Goal: Communication & Community: Participate in discussion

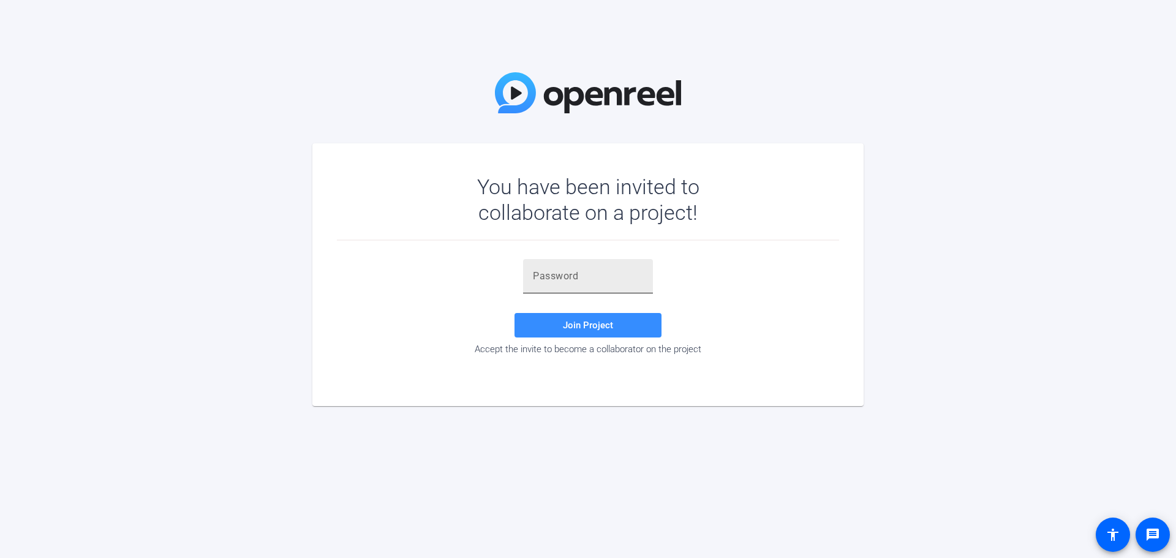
click at [554, 263] on div at bounding box center [588, 276] width 110 height 34
paste input "cu5U"
type input "cu5U"
click at [601, 277] on input "text" at bounding box center [588, 276] width 110 height 15
paste input "I!5NEx"
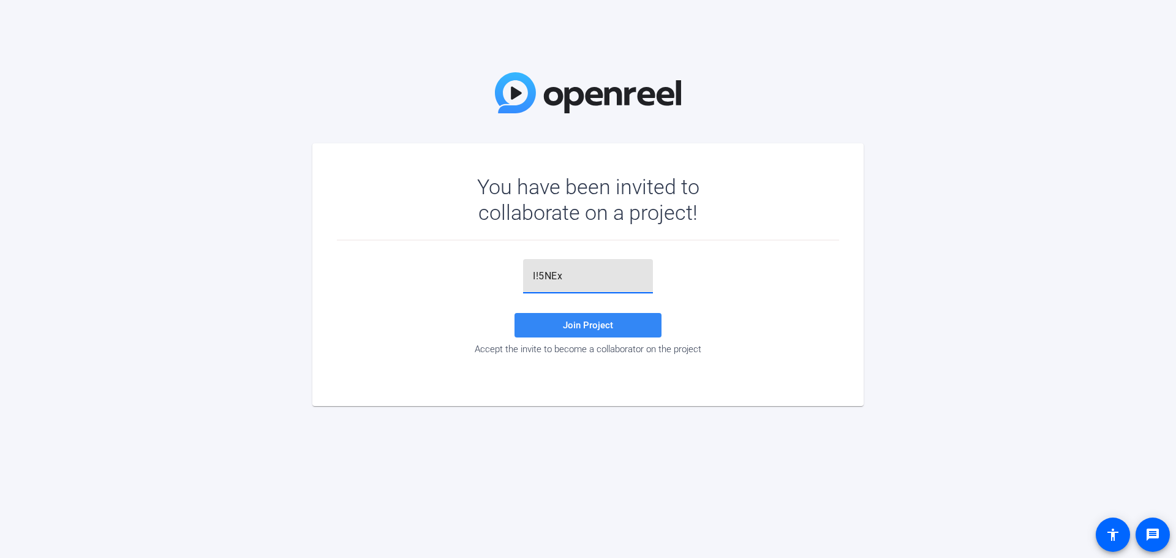
type input "I!5NEx"
click at [598, 319] on span at bounding box center [587, 325] width 147 height 29
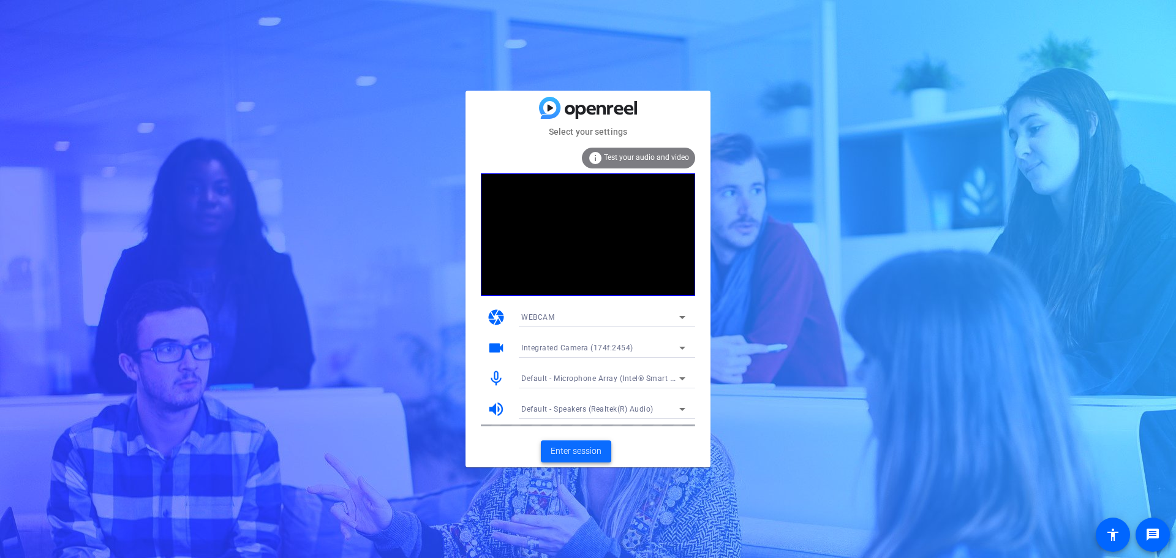
click at [571, 459] on span at bounding box center [576, 451] width 70 height 29
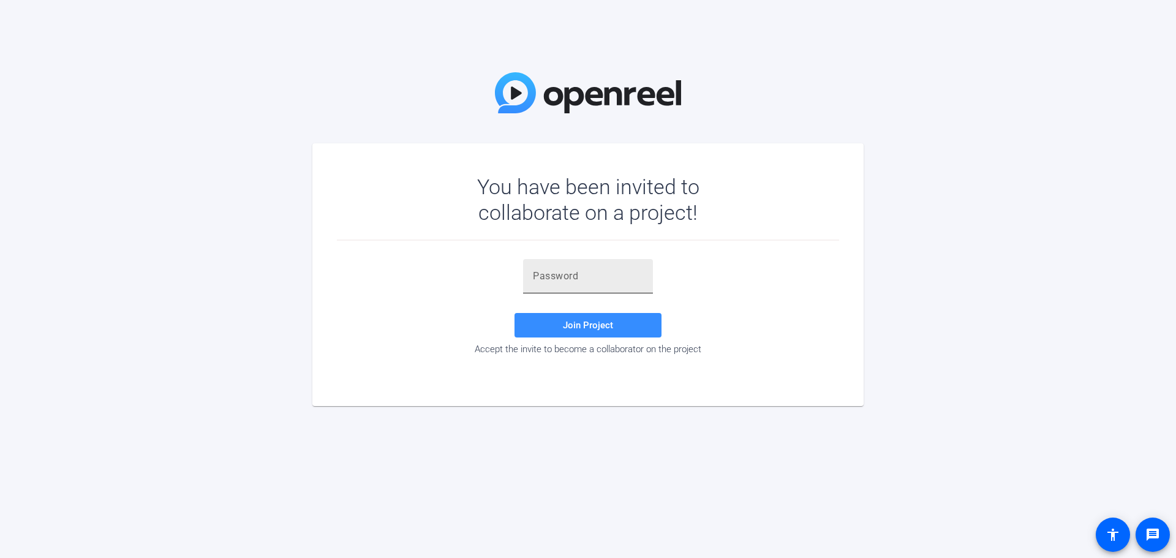
click at [593, 282] on input "text" at bounding box center [588, 276] width 110 height 15
paste input "I!5NEx"
type input "I!5NEx"
click at [614, 317] on span at bounding box center [587, 325] width 147 height 29
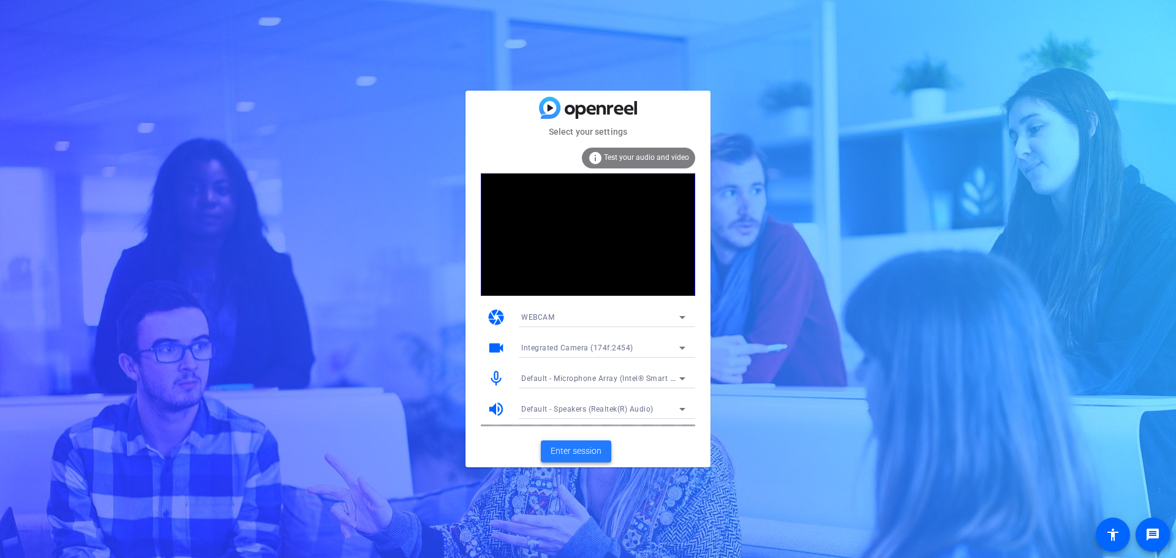
click at [578, 450] on span "Enter session" at bounding box center [576, 451] width 51 height 13
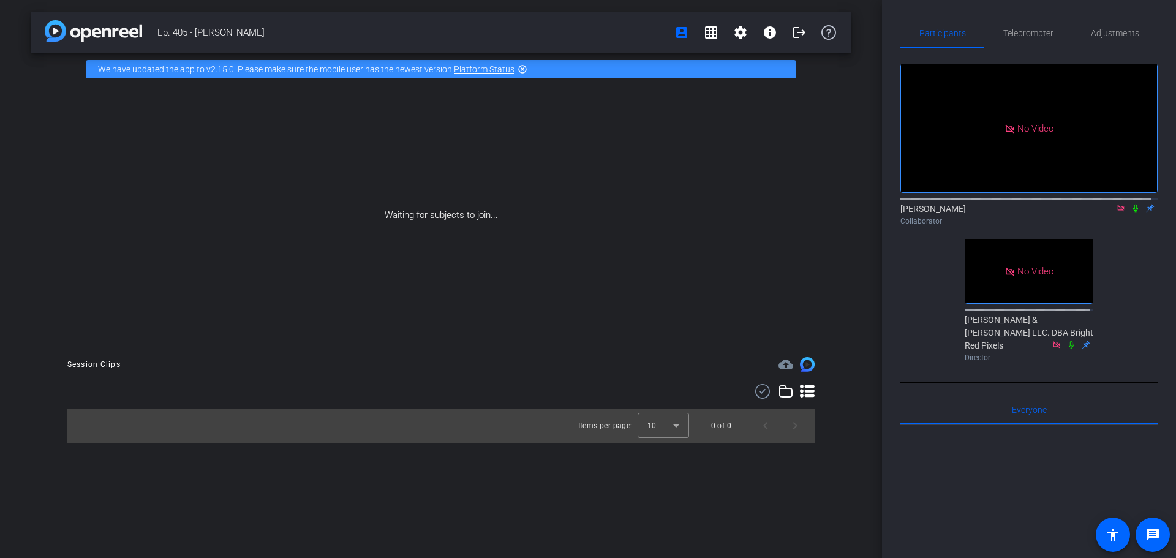
click at [24, 92] on div "Ep. 405 - [PERSON_NAME] account_box grid_on settings info logout We have update…" at bounding box center [441, 279] width 882 height 558
click at [480, 507] on div "Ep. 405 - [PERSON_NAME] account_box grid_on settings info logout We have update…" at bounding box center [441, 279] width 882 height 558
click at [245, 492] on div "Ep. 405 - [PERSON_NAME] account_box grid_on settings info logout We have update…" at bounding box center [441, 279] width 882 height 558
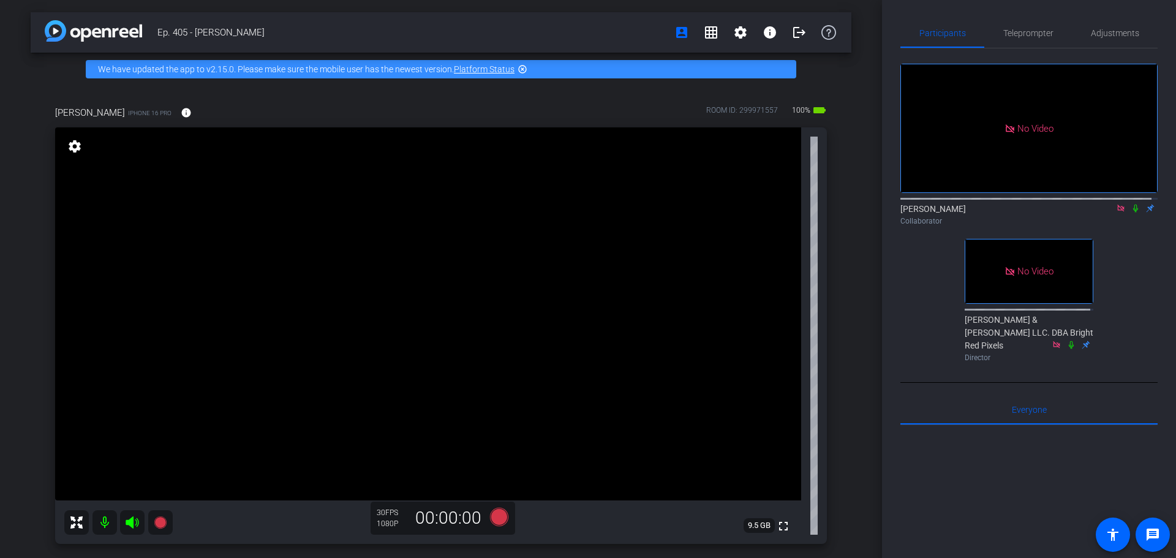
drag, startPoint x: 1130, startPoint y: 222, endPoint x: 1161, endPoint y: 238, distance: 34.2
click at [1131, 213] on icon at bounding box center [1136, 208] width 10 height 9
click at [1132, 213] on icon at bounding box center [1135, 209] width 7 height 8
drag, startPoint x: 1127, startPoint y: 219, endPoint x: 1171, endPoint y: 244, distance: 50.7
click at [1131, 213] on icon at bounding box center [1136, 208] width 10 height 9
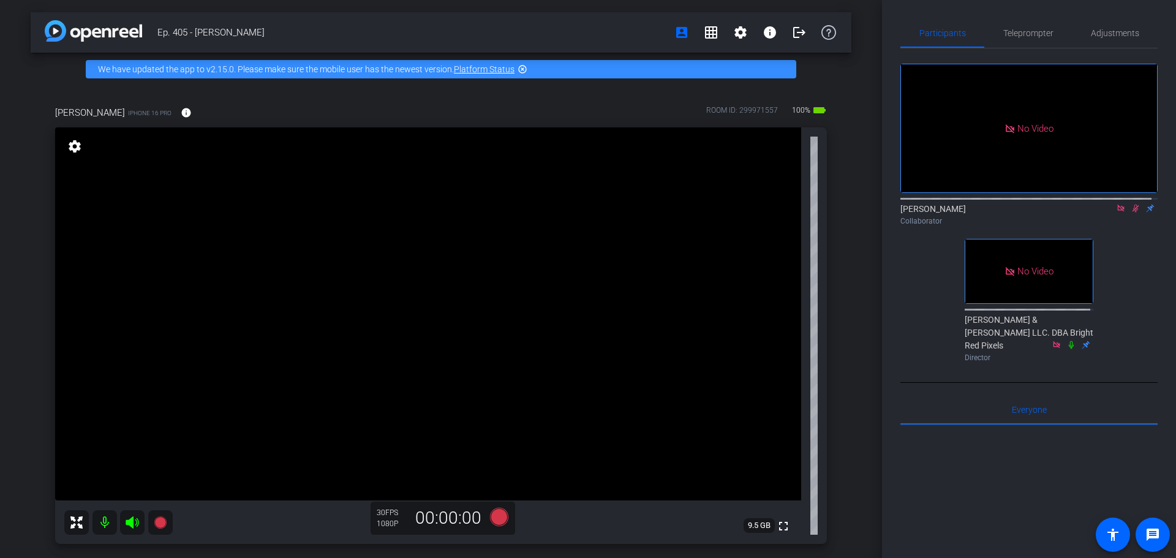
type input "405"
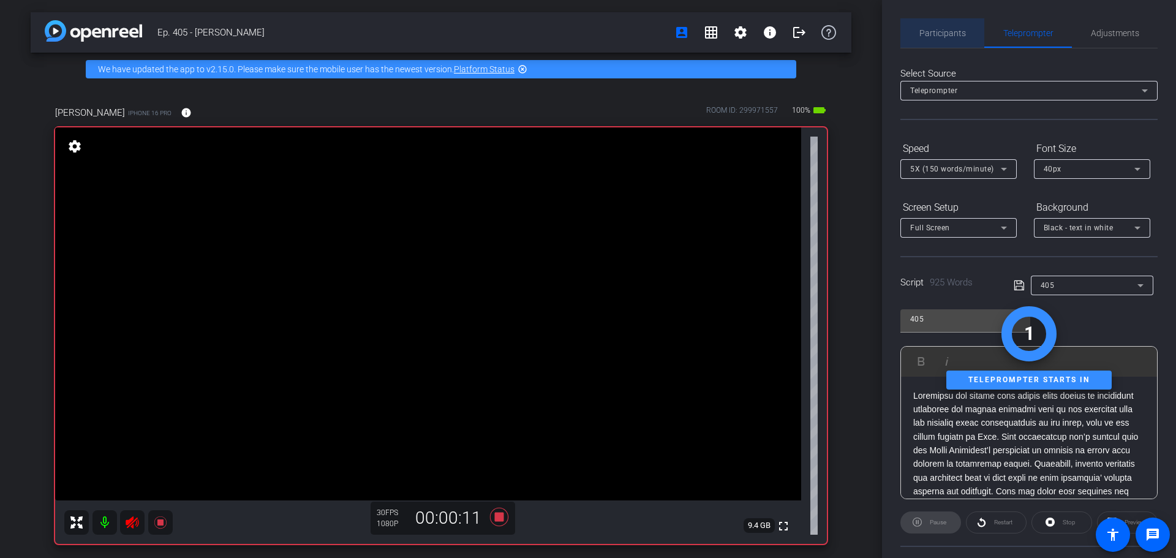
click at [950, 23] on span "Participants" at bounding box center [942, 32] width 47 height 29
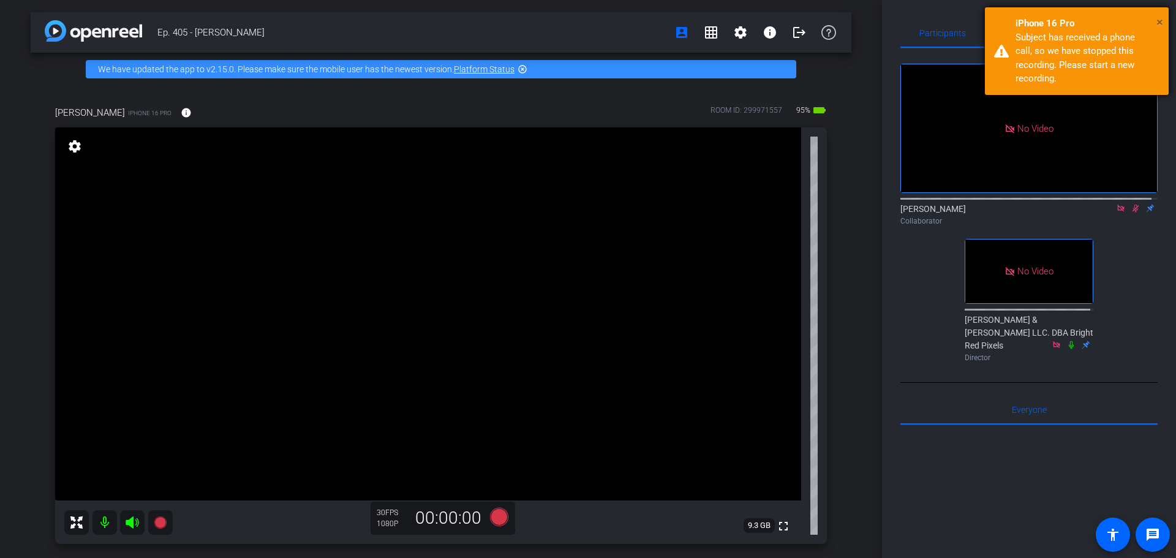
click at [1158, 20] on span "×" at bounding box center [1159, 22] width 7 height 15
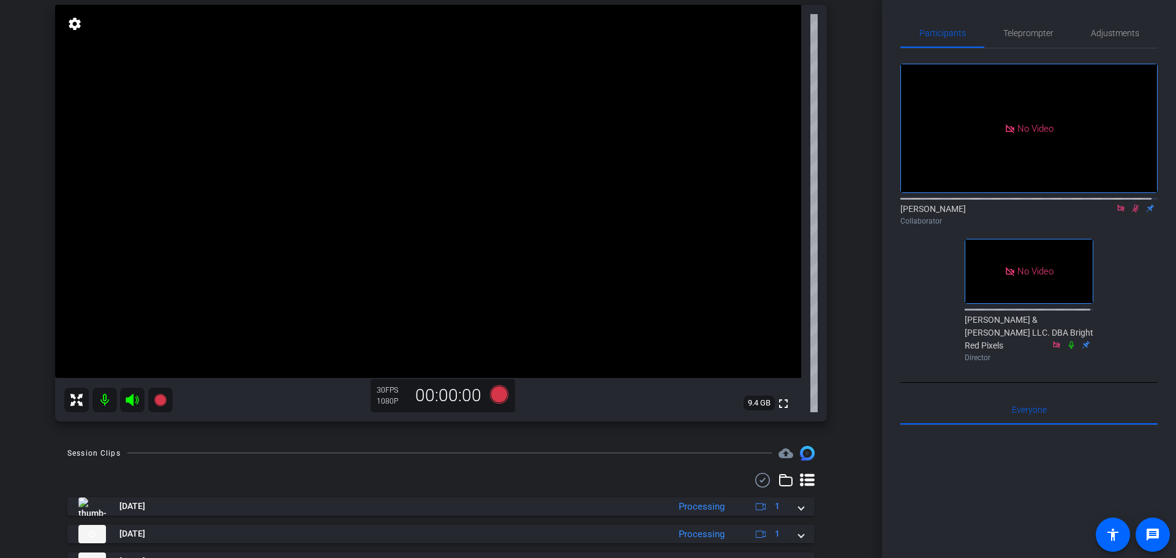
scroll to position [61, 0]
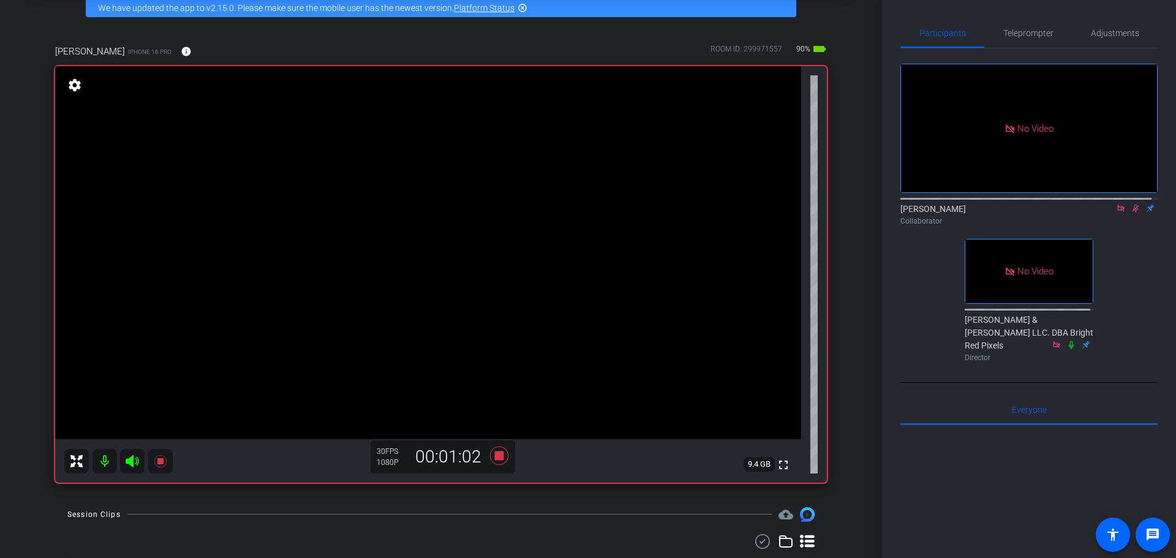
click at [924, 269] on div "No Video [PERSON_NAME] Collaborator No Video [PERSON_NAME] & [PERSON_NAME] LLC.…" at bounding box center [1028, 207] width 257 height 318
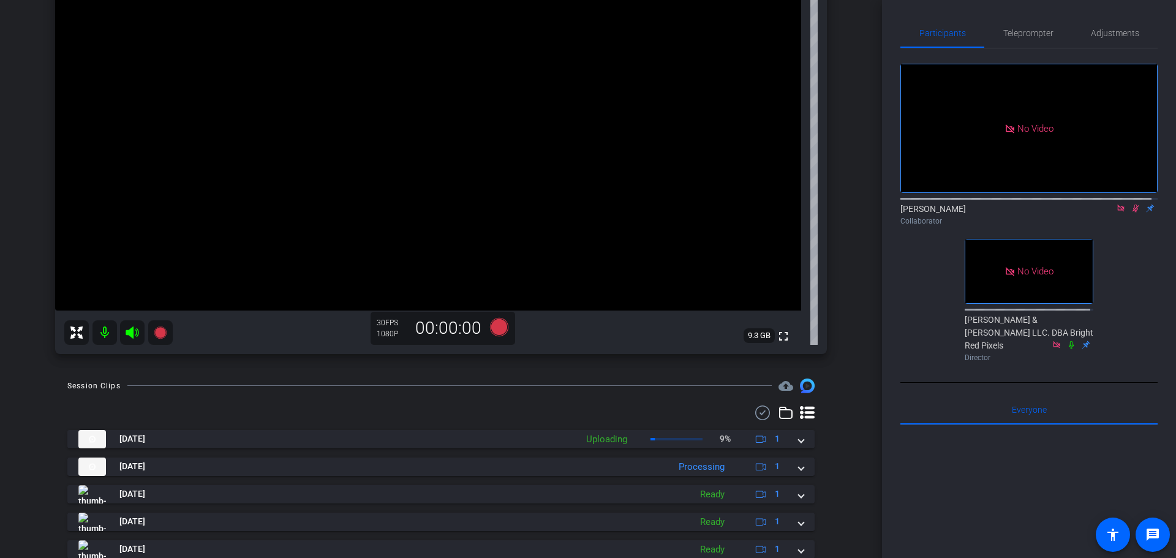
scroll to position [367, 0]
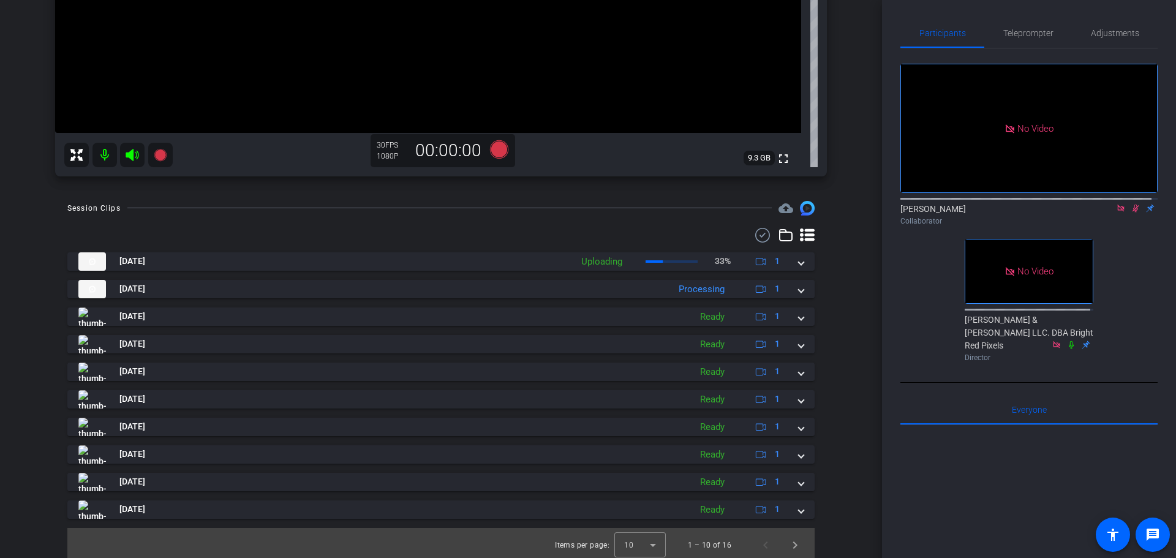
click at [1131, 204] on icon at bounding box center [1136, 208] width 10 height 9
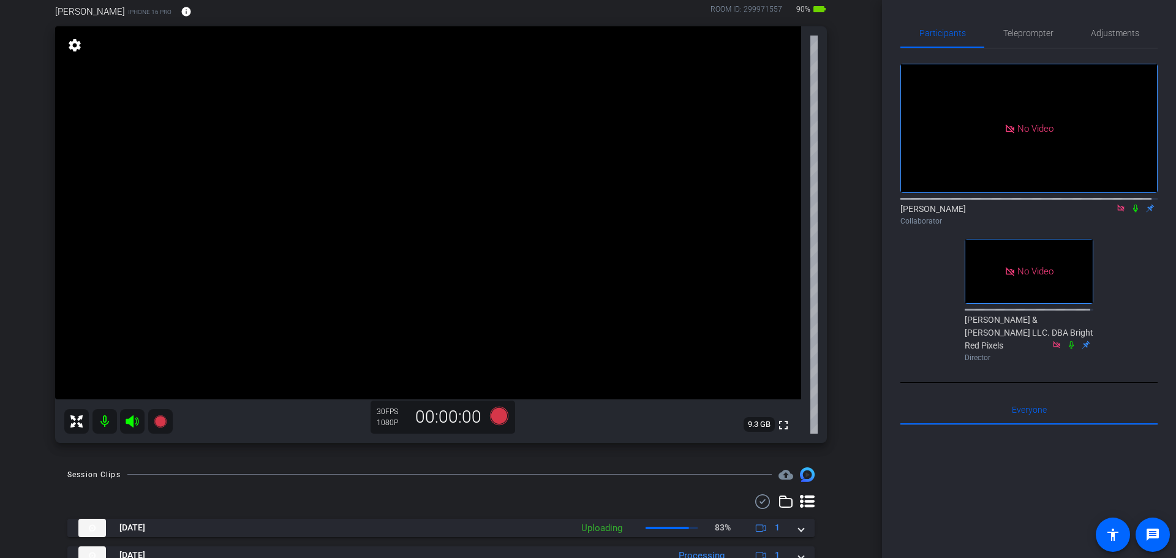
scroll to position [122, 0]
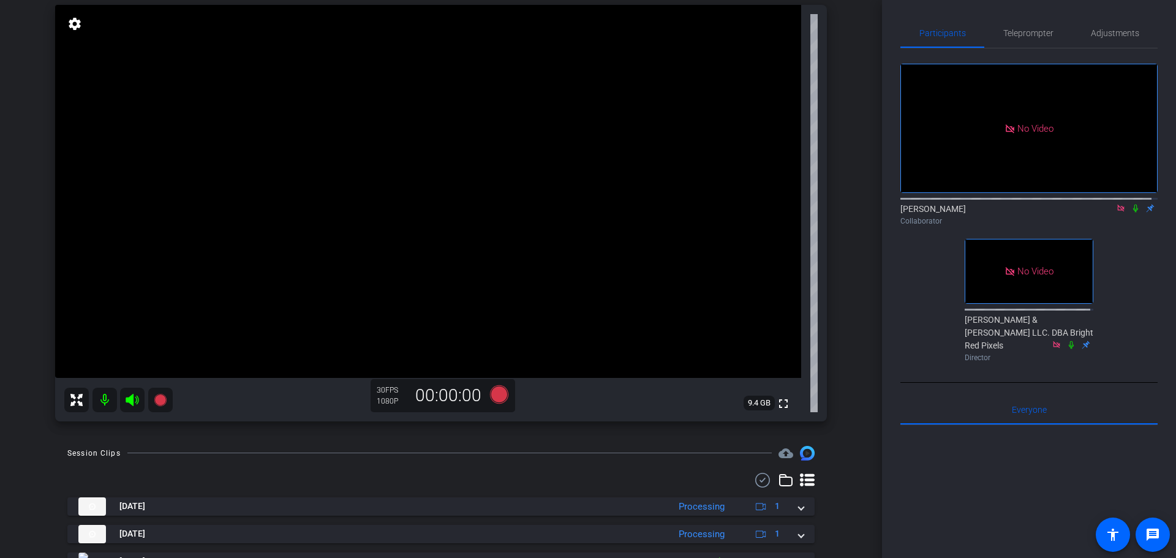
click at [1131, 204] on icon at bounding box center [1136, 208] width 10 height 9
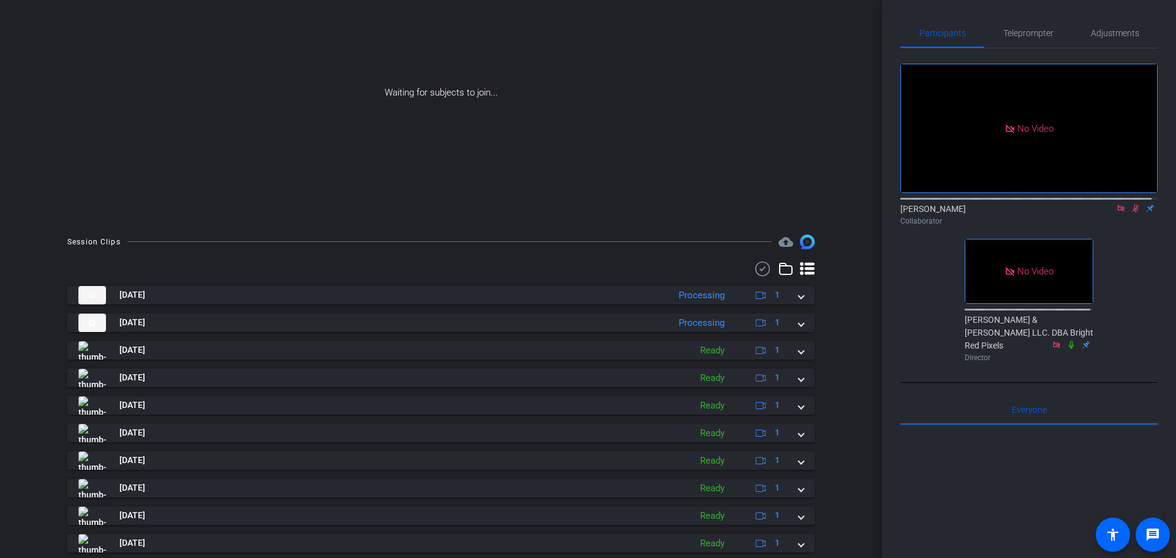
scroll to position [0, 0]
